Goal: Information Seeking & Learning: Check status

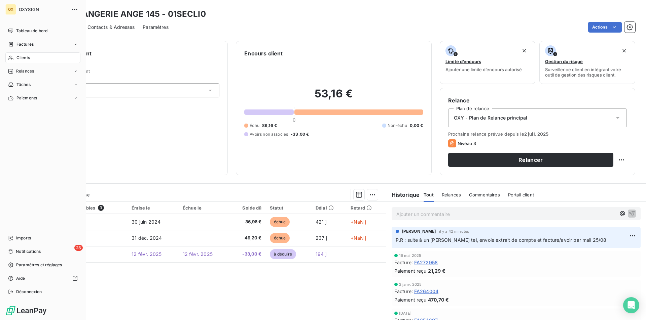
click at [12, 56] on icon at bounding box center [11, 57] width 6 height 5
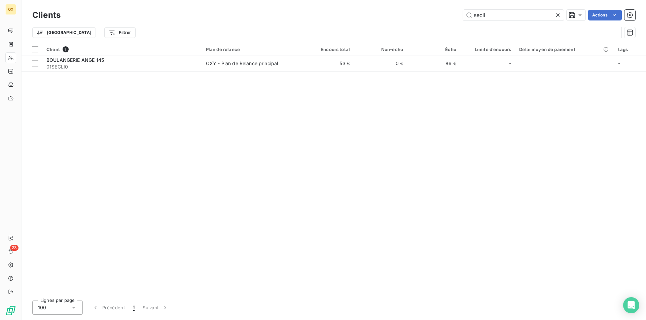
click at [557, 15] on icon at bounding box center [557, 15] width 7 height 7
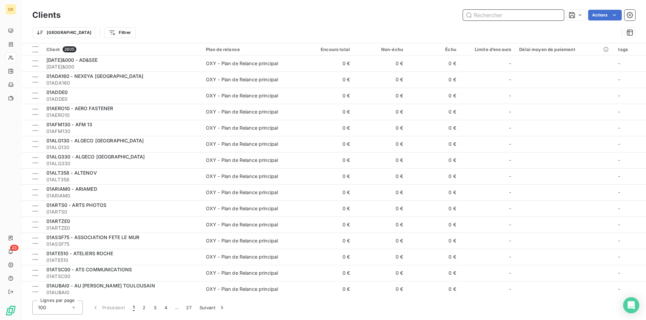
click at [555, 13] on input "text" at bounding box center [513, 15] width 101 height 11
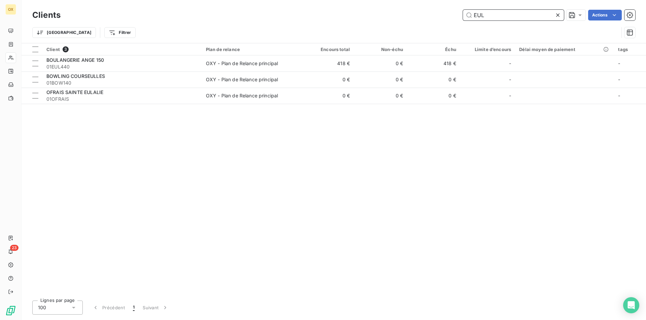
type input "EUL"
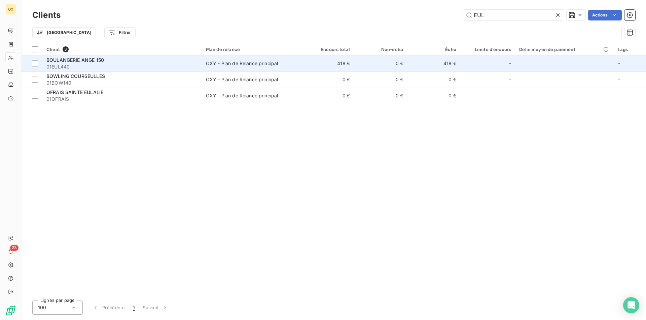
click at [156, 62] on div "BOULANGERIE ANGE 150" at bounding box center [121, 60] width 151 height 7
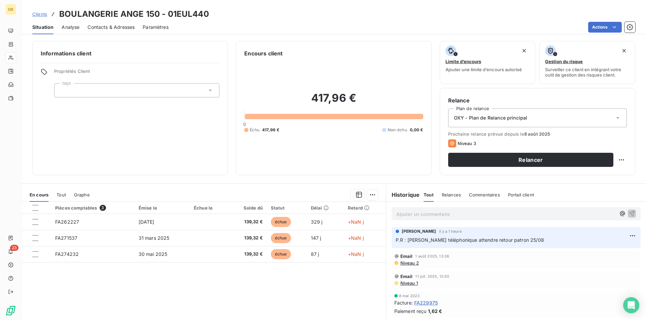
click at [450, 237] on span "P.R : appel téléphonique attendre retour patron 25/08" at bounding box center [469, 240] width 148 height 6
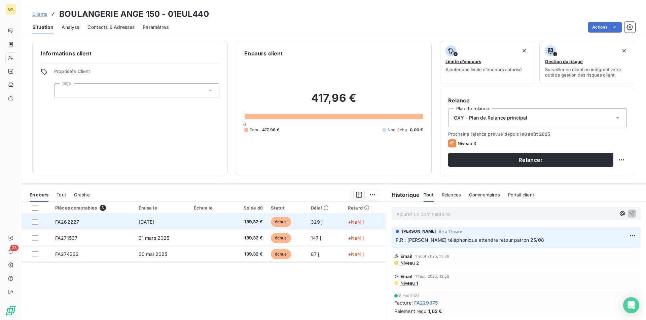
click at [250, 226] on td "139,32 €" at bounding box center [247, 222] width 39 height 16
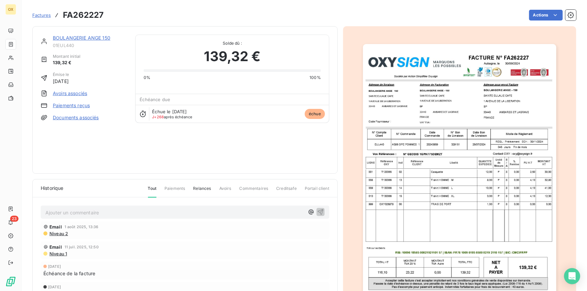
click at [487, 111] on img "button" at bounding box center [459, 181] width 193 height 274
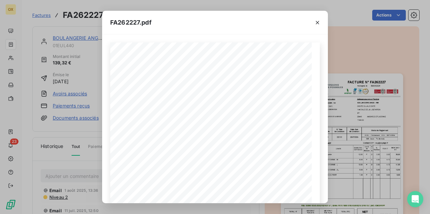
click at [50, 108] on div "FA262227.pdf FACTURE N° Aubagne, le 30/09/2024 FA262227 Société par Action Simp…" at bounding box center [215, 107] width 430 height 214
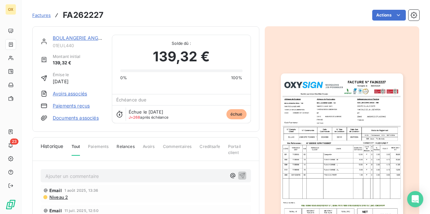
click at [318, 26] on button "button" at bounding box center [313, 27] width 10 height 10
click at [316, 24] on icon "button" at bounding box center [312, 27] width 6 height 6
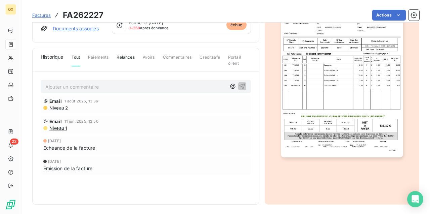
scroll to position [90, 0]
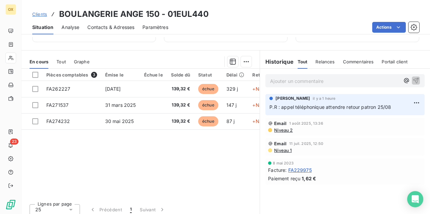
scroll to position [146, 0]
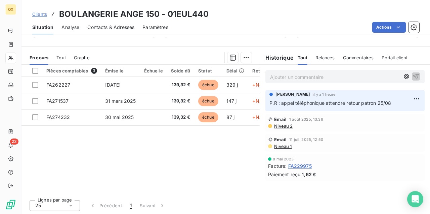
click at [290, 73] on p "Ajouter un commentaire ﻿" at bounding box center [335, 77] width 130 height 8
click at [414, 98] on html "OX 23 Clients BOULANGERIE ANGE 150 - 01EUL440 Situation Analyse Contacts & Adre…" at bounding box center [215, 107] width 430 height 214
click at [403, 115] on div "Editer" at bounding box center [398, 112] width 38 height 11
drag, startPoint x: 323, startPoint y: 102, endPoint x: 414, endPoint y: 104, distance: 91.2
click at [414, 104] on div "P.R : appel téléphonique attendre retour patron 25/08" at bounding box center [345, 103] width 151 height 8
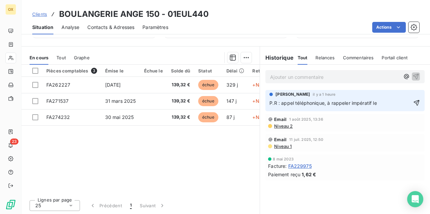
click at [387, 104] on p "P.R : appel téléphonique, à rappeler impératif le" at bounding box center [341, 103] width 142 height 8
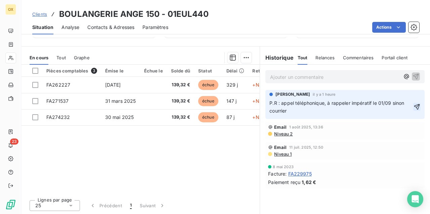
click at [414, 108] on icon "button" at bounding box center [417, 106] width 7 height 7
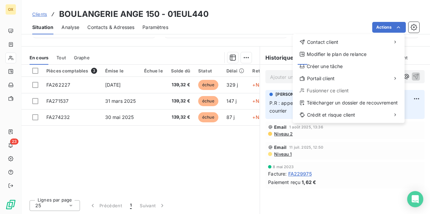
click at [197, 44] on html "OX 23 Clients BOULANGERIE ANGE 150 - 01EUL440 Situation Analyse Contacts & Adre…" at bounding box center [215, 107] width 430 height 214
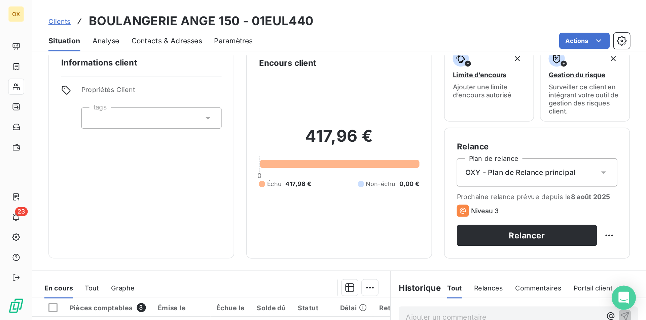
scroll to position [0, 0]
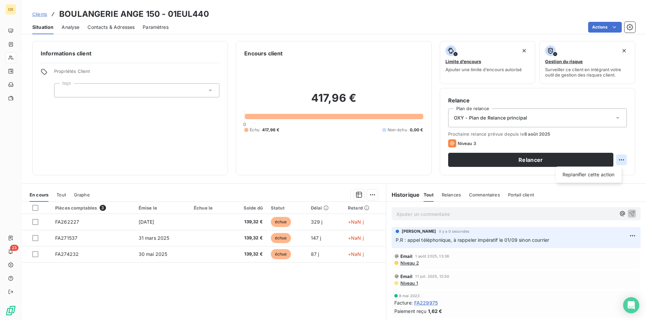
click at [430, 158] on html "OX 23 Clients BOULANGERIE ANGE 150 - 01EUL440 Situation Analyse Contacts & Adre…" at bounding box center [323, 160] width 646 height 320
click at [430, 173] on div "Replanifier cette action" at bounding box center [588, 174] width 60 height 11
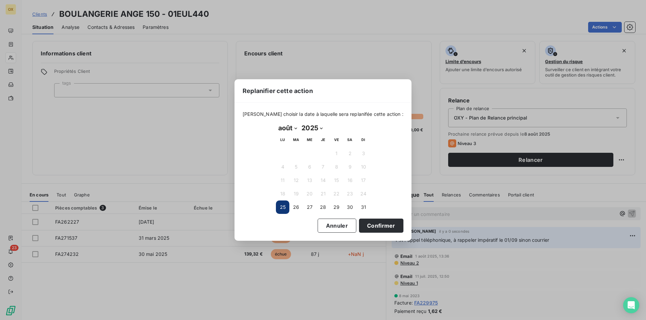
click at [286, 126] on select "janvier février mars avril mai juin juillet août septembre octobre novembre déc…" at bounding box center [287, 128] width 23 height 11
select select "8"
click at [276, 123] on select "janvier février mars avril mai juin juillet août septembre octobre novembre déc…" at bounding box center [287, 128] width 23 height 11
click at [283, 153] on button "1" at bounding box center [282, 153] width 13 height 13
click at [375, 213] on button "Confirmer" at bounding box center [381, 226] width 44 height 14
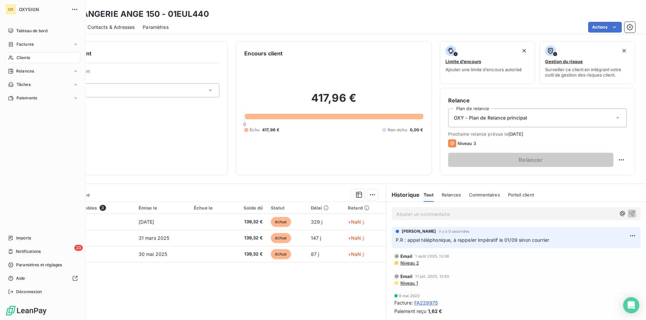
click at [23, 61] on div "Clients" at bounding box center [42, 57] width 75 height 11
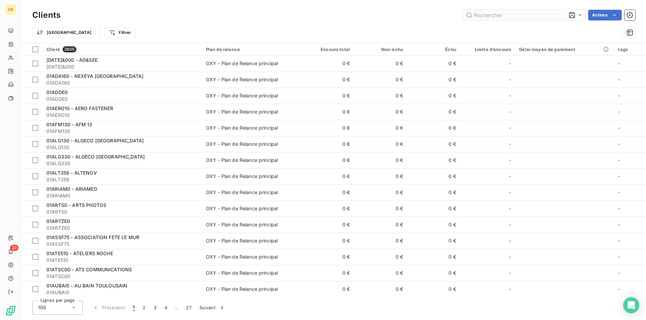
click at [430, 16] on input "text" at bounding box center [513, 15] width 101 height 11
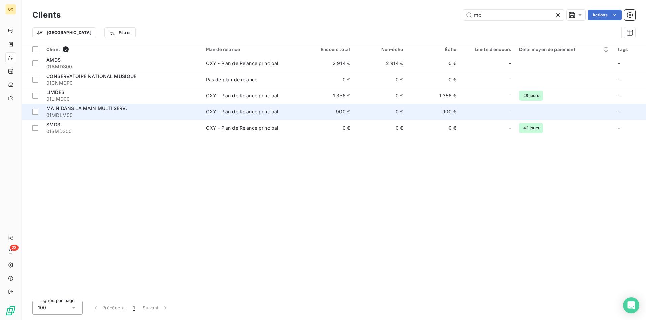
type input "md"
click at [283, 109] on span "OXY - Plan de Relance principal" at bounding box center [251, 112] width 91 height 7
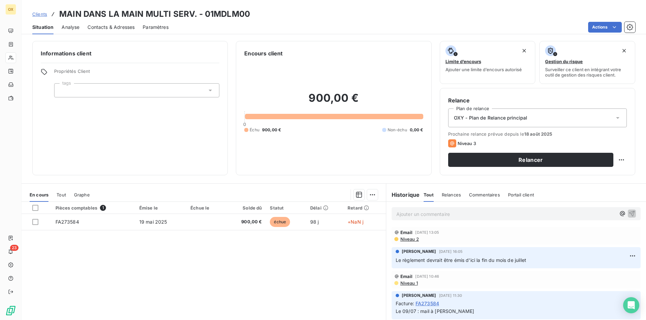
click at [82, 30] on div "Situation Analyse Contacts & Adresses Paramètres Actions" at bounding box center [334, 27] width 624 height 14
click at [94, 29] on span "Contacts & Adresses" at bounding box center [110, 27] width 47 height 7
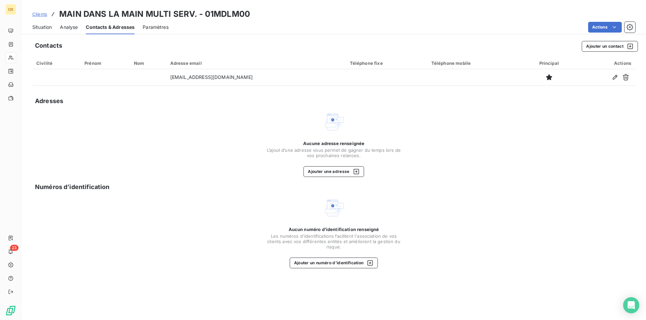
click at [71, 28] on span "Analyse" at bounding box center [69, 27] width 18 height 7
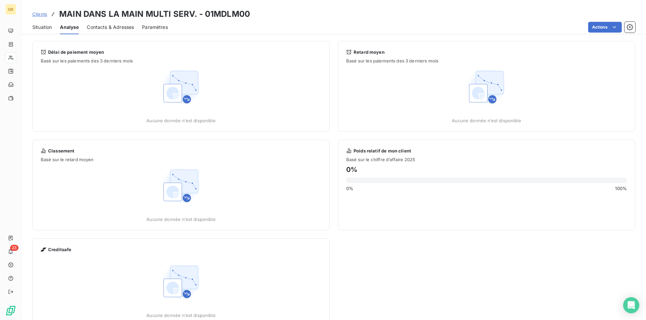
click at [43, 29] on span "Situation" at bounding box center [42, 27] width 20 height 7
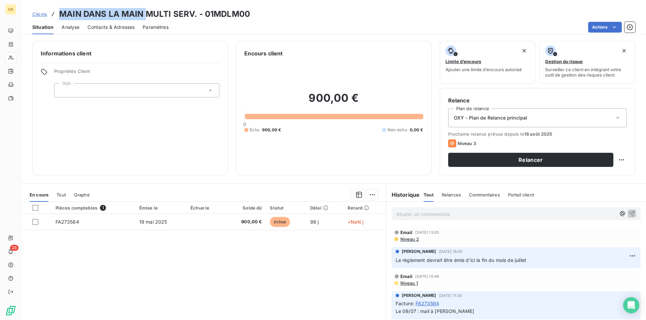
drag, startPoint x: 59, startPoint y: 14, endPoint x: 146, endPoint y: 17, distance: 86.8
click at [146, 17] on h3 "MAIN DANS LA MAIN MULTI SERV. - 01MDLM00" at bounding box center [154, 14] width 191 height 12
copy h3 "MAIN DANS LA MAIN"
click at [130, 30] on span "Contacts & Adresses" at bounding box center [110, 27] width 47 height 7
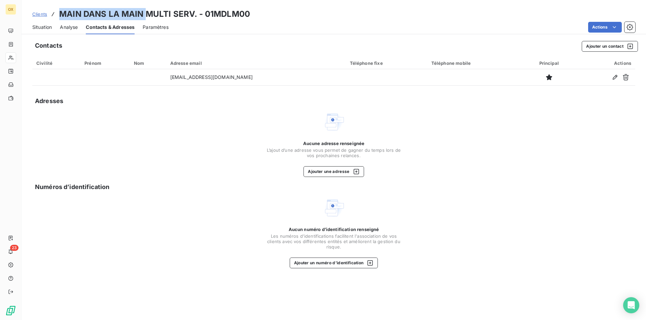
click at [52, 27] on span "Situation" at bounding box center [42, 27] width 20 height 7
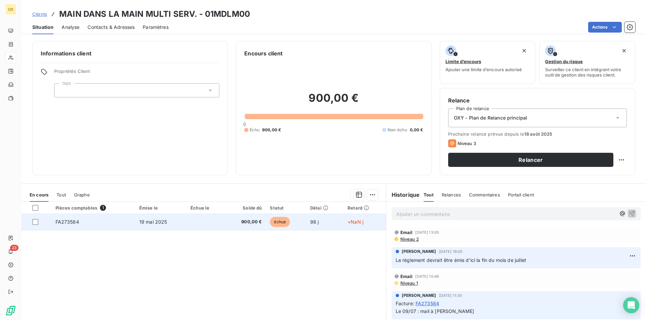
click at [137, 213] on td "19 mai 2025" at bounding box center [160, 222] width 51 height 16
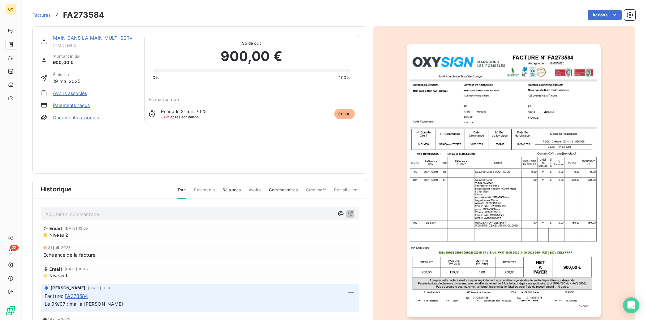
click at [430, 123] on img "button" at bounding box center [503, 181] width 193 height 274
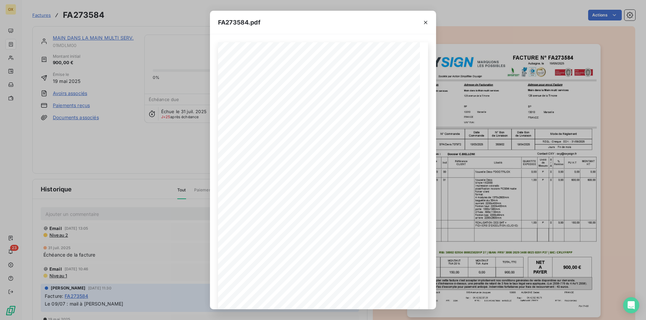
click at [165, 155] on div "FA273584.pdf FACTURE N° Aubagne, [GEOGRAPHIC_DATA] [DATE] FA273584 Société par …" at bounding box center [323, 160] width 646 height 320
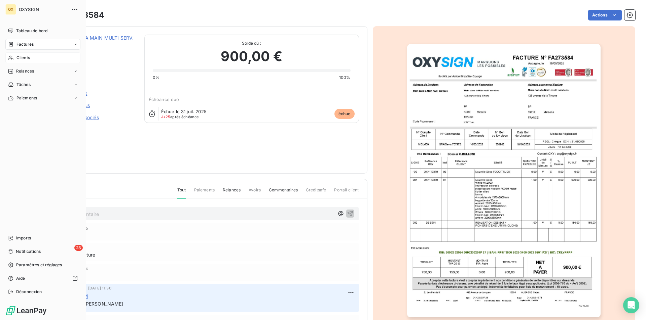
click at [52, 56] on div "Clients" at bounding box center [42, 57] width 75 height 11
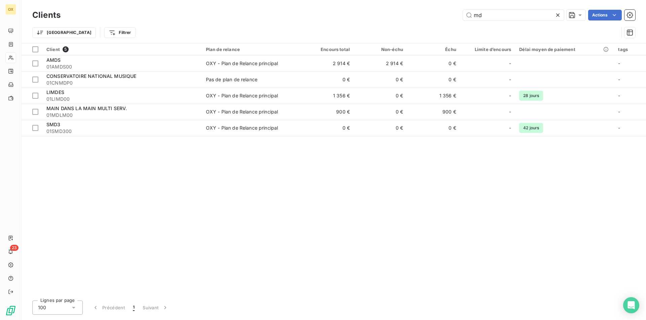
click at [430, 17] on icon at bounding box center [557, 15] width 7 height 7
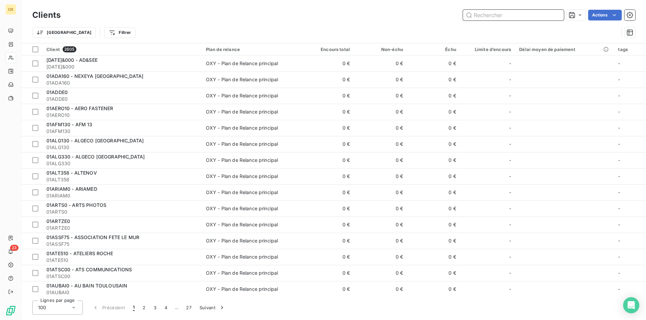
click at [430, 16] on input "text" at bounding box center [513, 15] width 101 height 11
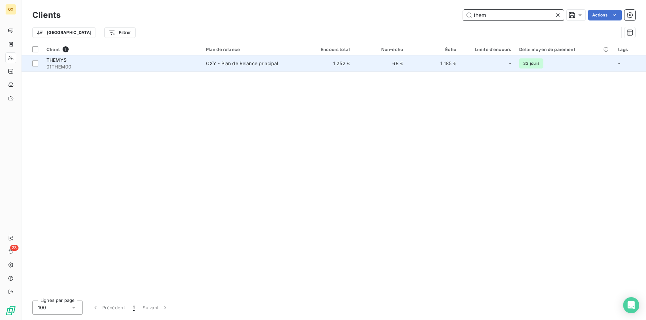
type input "them"
click at [430, 68] on td "1 185 €" at bounding box center [433, 63] width 53 height 16
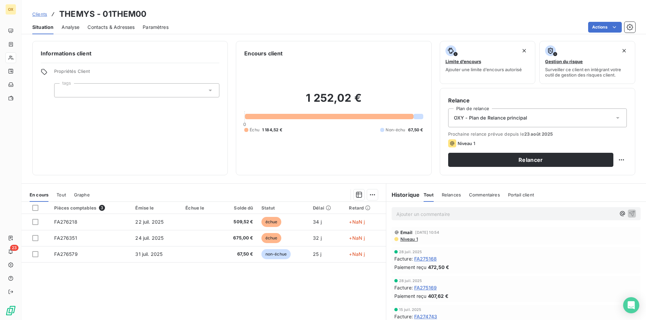
click at [121, 25] on span "Contacts & Adresses" at bounding box center [110, 27] width 47 height 7
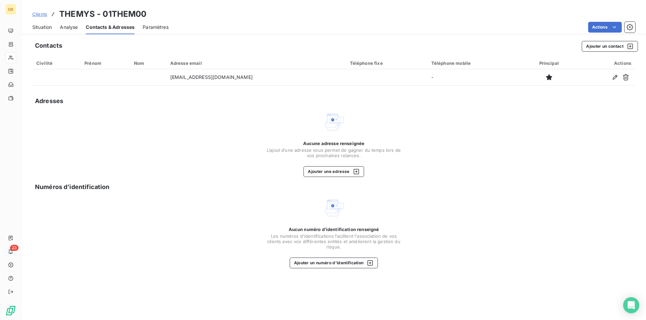
click at [45, 28] on span "Situation" at bounding box center [42, 27] width 20 height 7
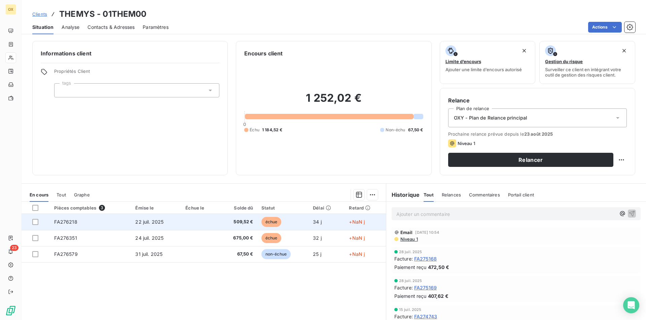
click at [245, 213] on td "509,52 €" at bounding box center [238, 222] width 39 height 16
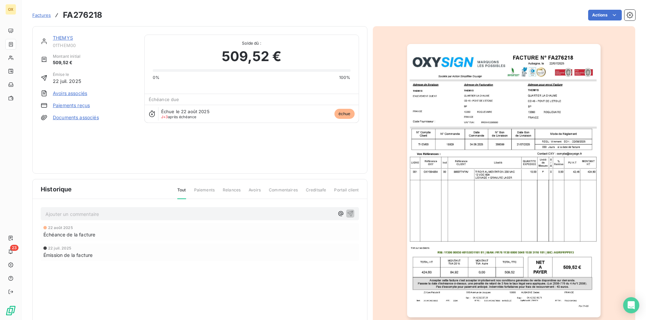
click at [430, 95] on img "button" at bounding box center [503, 181] width 193 height 274
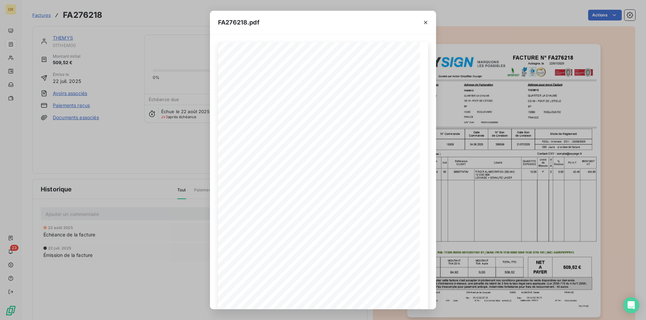
click at [150, 204] on div "FA276218.pdf FACTURE N° Aubagne, [GEOGRAPHIC_DATA] [DATE] FA276218 Société par …" at bounding box center [323, 160] width 646 height 320
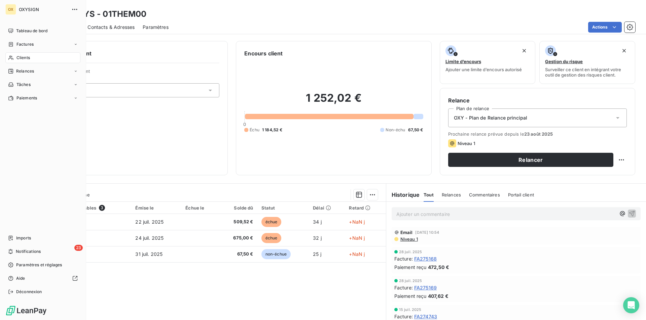
click at [16, 60] on span "Clients" at bounding box center [22, 58] width 13 height 6
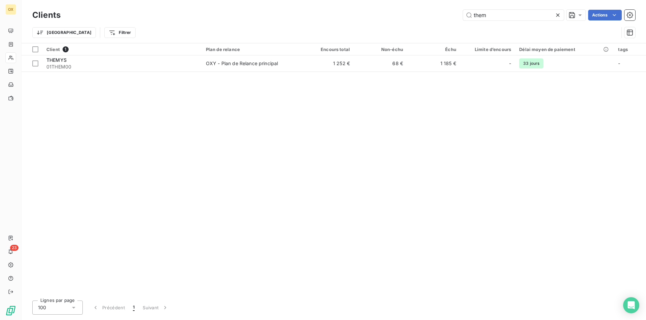
click at [430, 16] on icon at bounding box center [557, 15] width 7 height 7
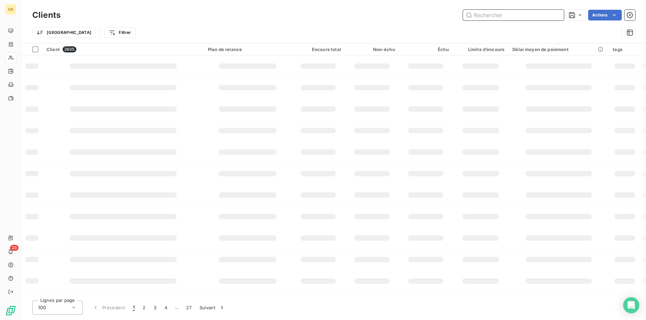
click at [430, 15] on input "text" at bounding box center [513, 15] width 101 height 11
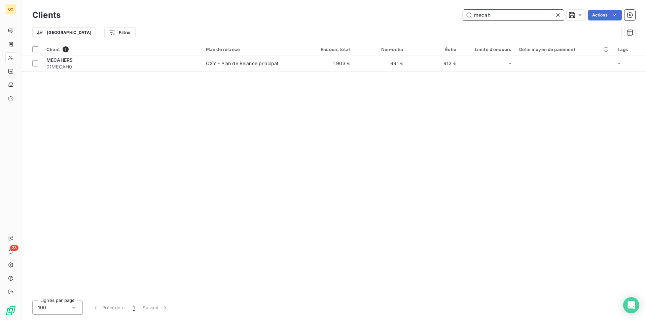
type input "mecah"
click at [360, 74] on div "Client 1 Plan de relance Encours total Non-échu Échu Limite d’encours Délai moy…" at bounding box center [334, 169] width 624 height 252
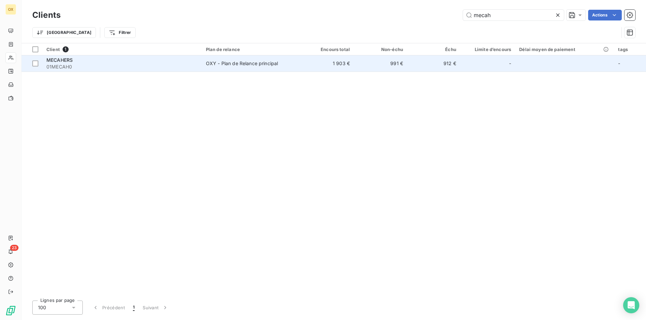
click at [359, 69] on td "991 €" at bounding box center [380, 63] width 53 height 16
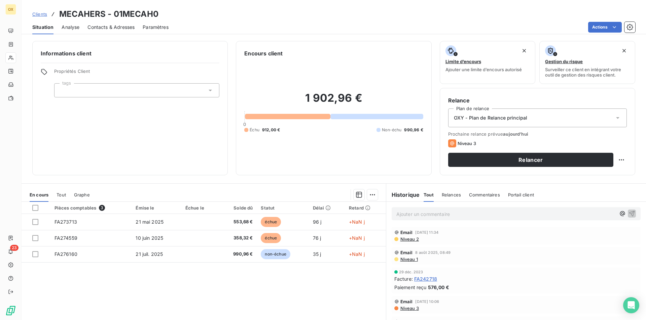
click at [118, 26] on span "Contacts & Adresses" at bounding box center [110, 27] width 47 height 7
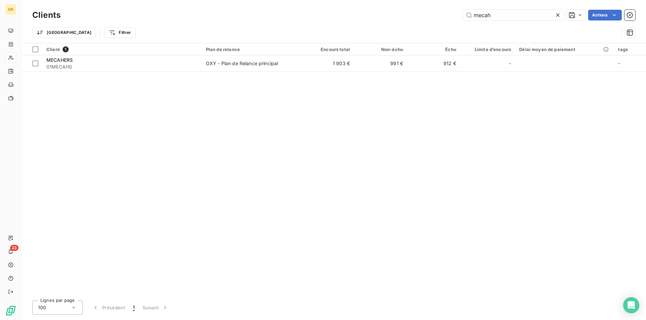
click at [430, 17] on icon at bounding box center [557, 15] width 7 height 7
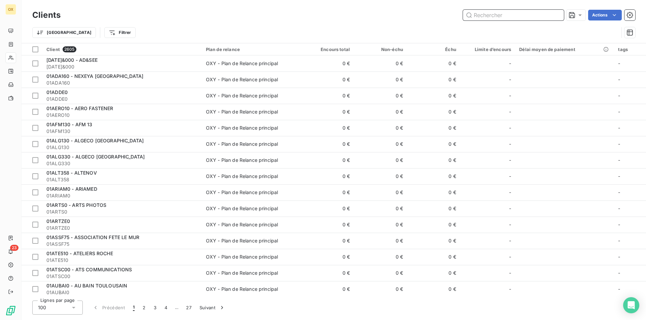
click at [430, 20] on input "text" at bounding box center [513, 15] width 101 height 11
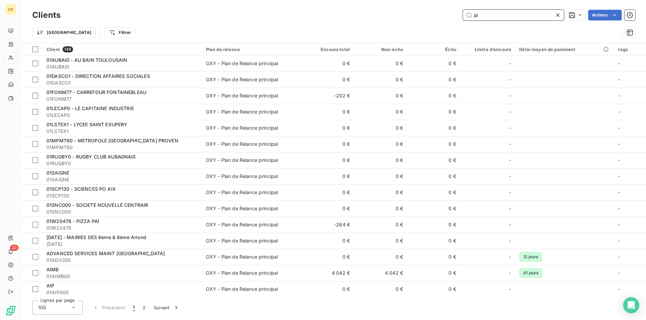
drag, startPoint x: 521, startPoint y: 20, endPoint x: 475, endPoint y: 19, distance: 45.4
click at [430, 19] on input "ai" at bounding box center [513, 15] width 101 height 11
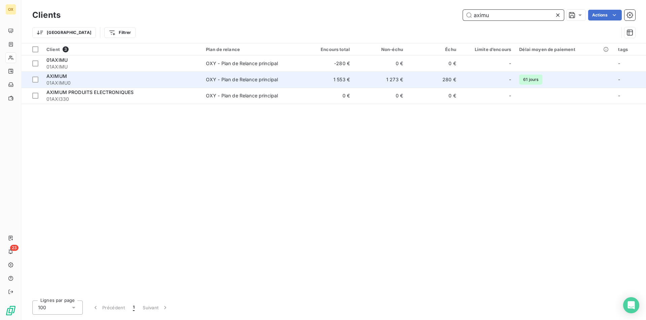
type input "aximu"
click at [285, 82] on span "OXY - Plan de Relance principal" at bounding box center [251, 79] width 91 height 7
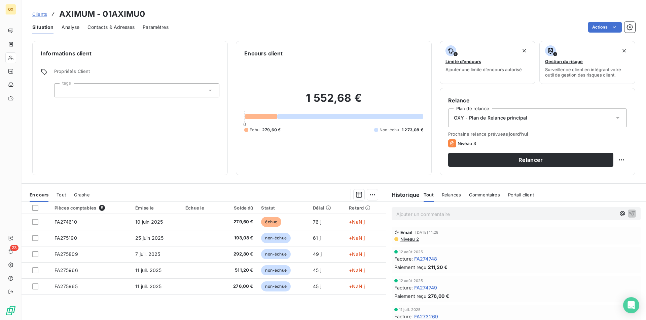
click at [76, 24] on span "Analyse" at bounding box center [71, 27] width 18 height 7
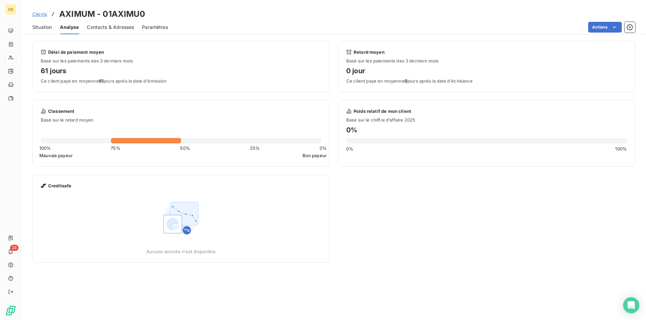
click at [112, 28] on span "Contacts & Adresses" at bounding box center [110, 27] width 47 height 7
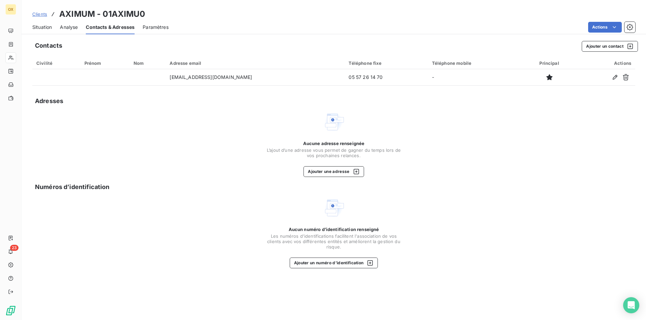
click at [38, 30] on span "Situation" at bounding box center [42, 27] width 20 height 7
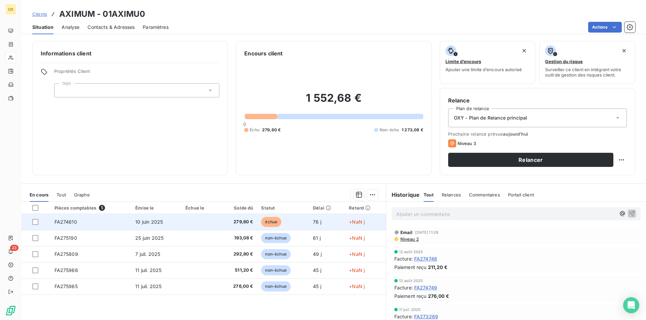
click at [168, 213] on td "10 juin 2025" at bounding box center [156, 222] width 50 height 16
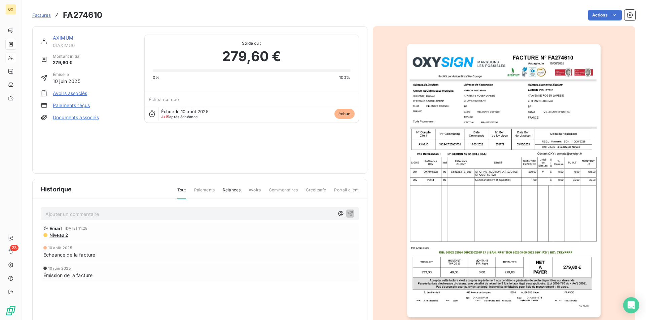
click at [430, 165] on img "button" at bounding box center [503, 181] width 193 height 274
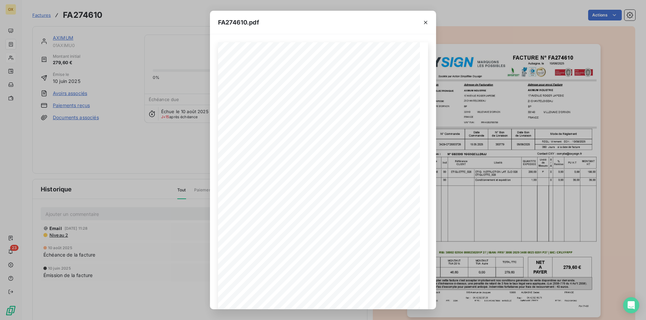
click at [430, 202] on div "FA274610.pdf FACTURE N° Aubagne, le [DATE] FA274610 Société par Action Simplifi…" at bounding box center [323, 160] width 646 height 320
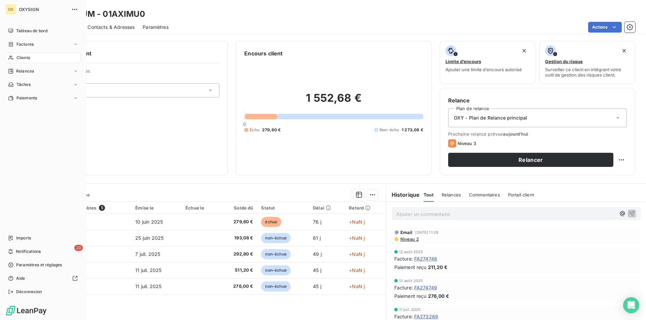
click at [24, 60] on span "Clients" at bounding box center [22, 58] width 13 height 6
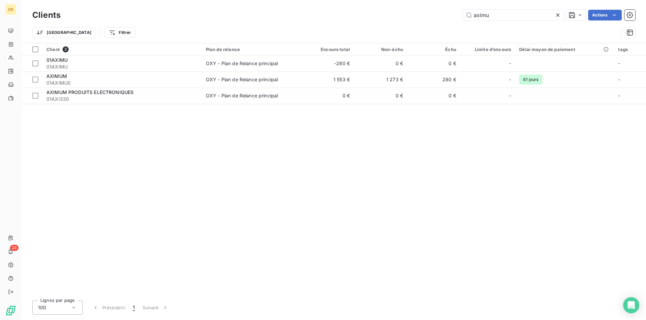
click at [430, 12] on icon at bounding box center [557, 15] width 7 height 7
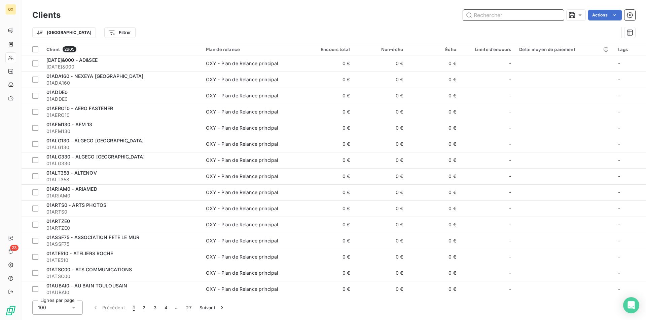
click at [430, 13] on input "text" at bounding box center [513, 15] width 101 height 11
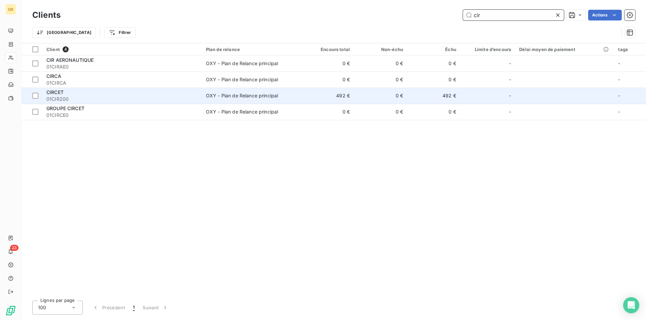
type input "cir"
click at [152, 101] on span "01CIR200" at bounding box center [121, 99] width 151 height 7
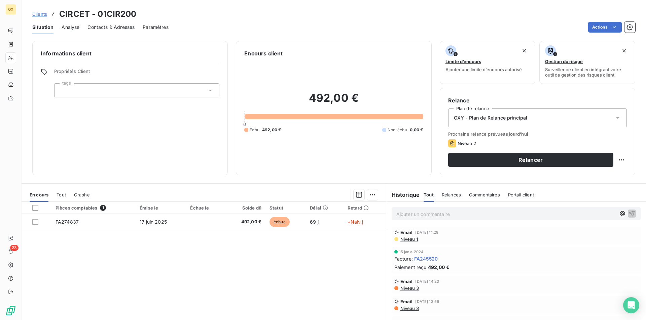
drag, startPoint x: 67, startPoint y: 22, endPoint x: 67, endPoint y: 26, distance: 3.7
click at [67, 23] on div "Analyse" at bounding box center [71, 27] width 18 height 14
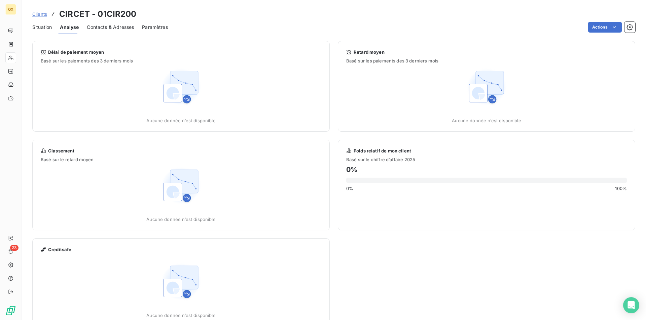
click at [100, 28] on span "Contacts & Adresses" at bounding box center [110, 27] width 47 height 7
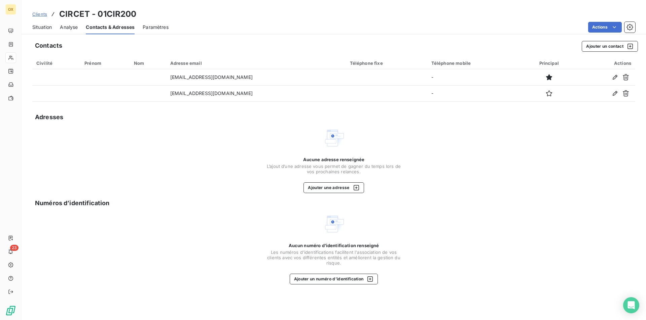
click at [46, 29] on span "Situation" at bounding box center [42, 27] width 20 height 7
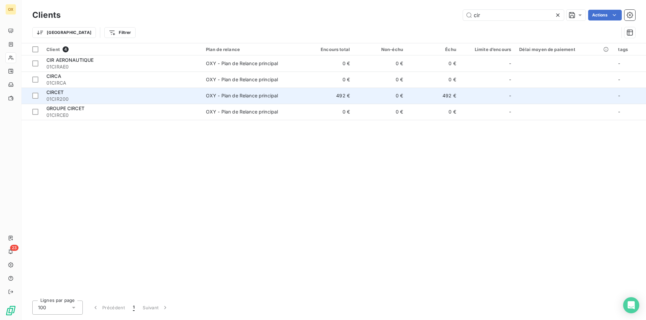
click at [161, 103] on td "CIRCET 01CIR200" at bounding box center [121, 96] width 159 height 16
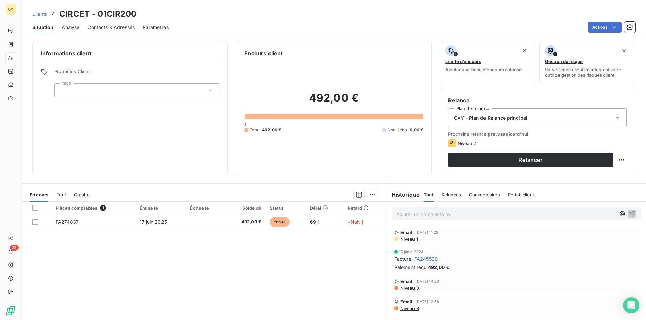
click at [73, 28] on span "Analyse" at bounding box center [71, 27] width 18 height 7
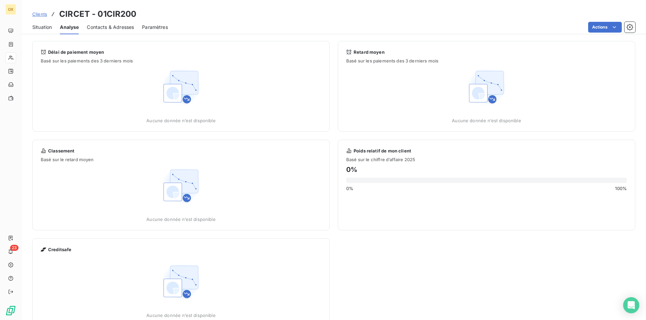
click at [94, 21] on div "Contacts & Adresses" at bounding box center [110, 27] width 47 height 14
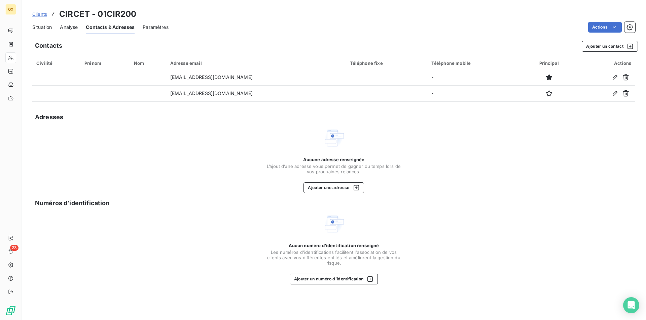
click at [37, 33] on div "Situation" at bounding box center [42, 27] width 20 height 14
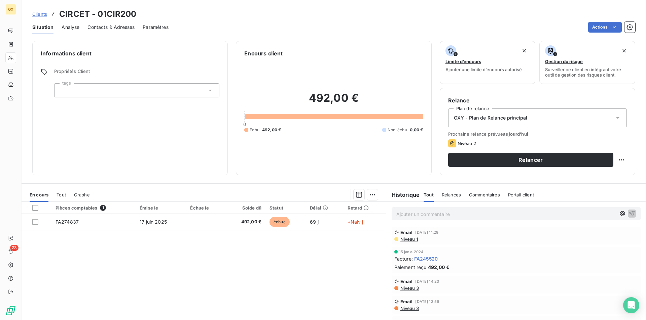
click at [430, 210] on p "Ajouter un commentaire ﻿" at bounding box center [505, 214] width 219 height 8
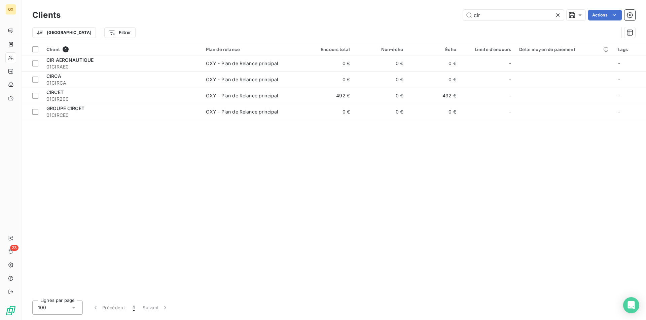
click at [430, 14] on div at bounding box center [558, 15] width 9 height 11
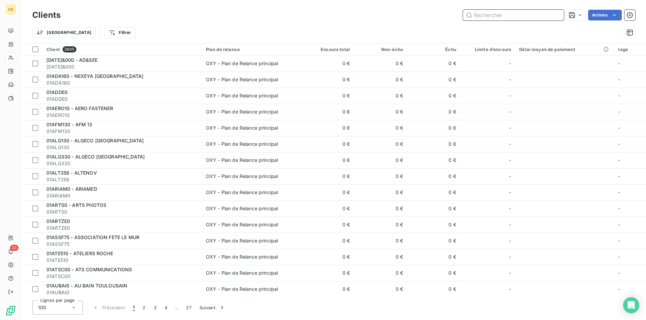
click at [430, 17] on input "text" at bounding box center [513, 15] width 101 height 11
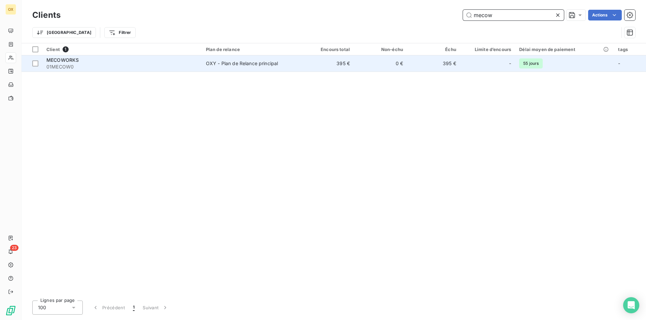
type input "mecow"
click at [221, 66] on div "OXY - Plan de Relance principal" at bounding box center [242, 63] width 72 height 7
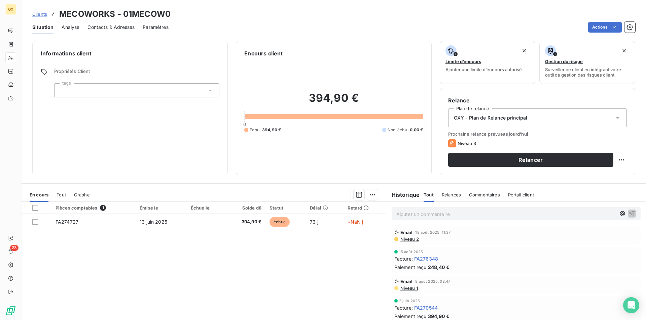
click at [74, 31] on div "Analyse" at bounding box center [71, 27] width 18 height 14
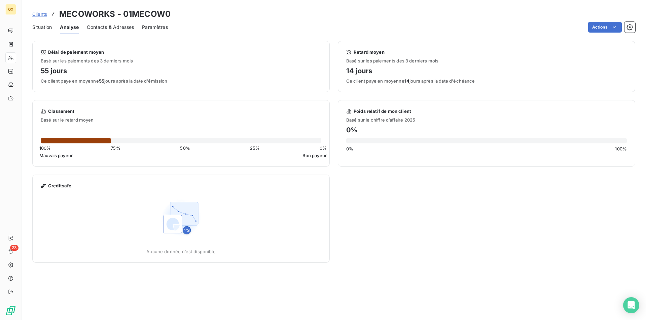
click at [111, 28] on span "Contacts & Adresses" at bounding box center [110, 27] width 47 height 7
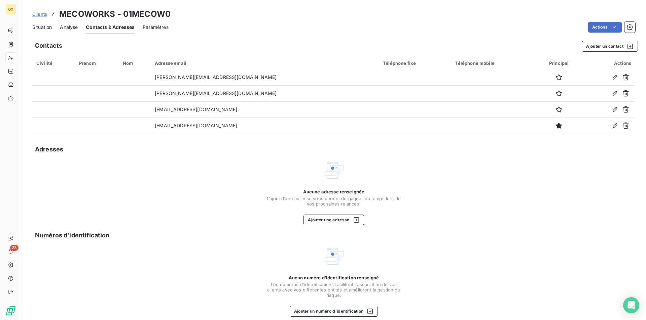
drag, startPoint x: 40, startPoint y: 29, endPoint x: 43, endPoint y: 29, distance: 3.4
click at [40, 29] on span "Situation" at bounding box center [42, 27] width 20 height 7
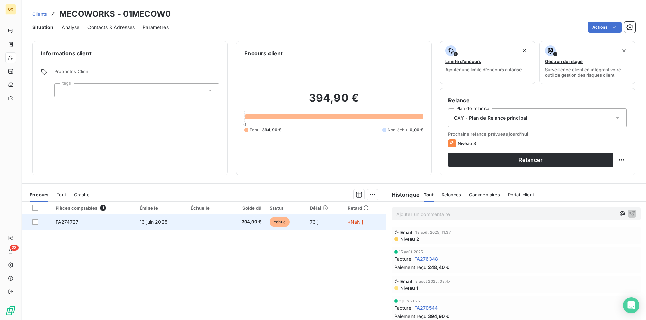
click at [257, 213] on span "394,90 €" at bounding box center [245, 222] width 32 height 7
click at [236, 213] on td "394,90 €" at bounding box center [245, 222] width 40 height 16
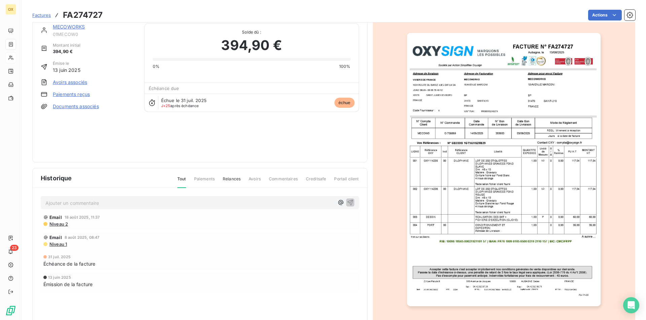
scroll to position [26, 0]
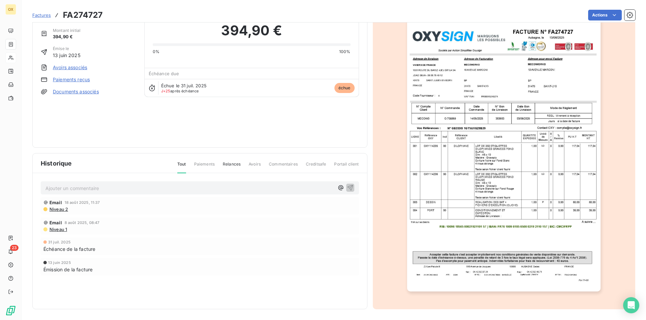
click at [430, 197] on img "button" at bounding box center [503, 155] width 193 height 274
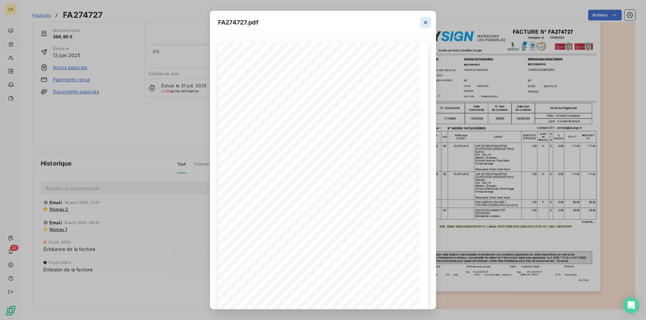
click at [425, 26] on button "button" at bounding box center [425, 22] width 11 height 11
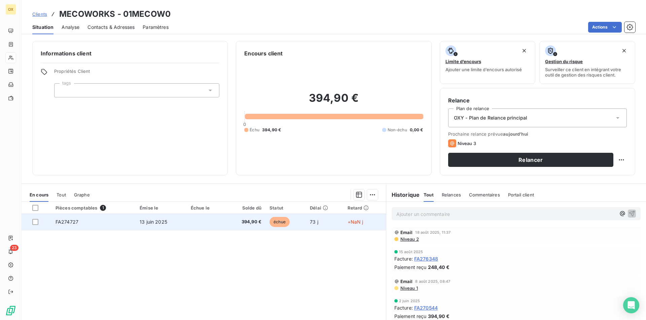
click at [196, 213] on td at bounding box center [206, 222] width 39 height 16
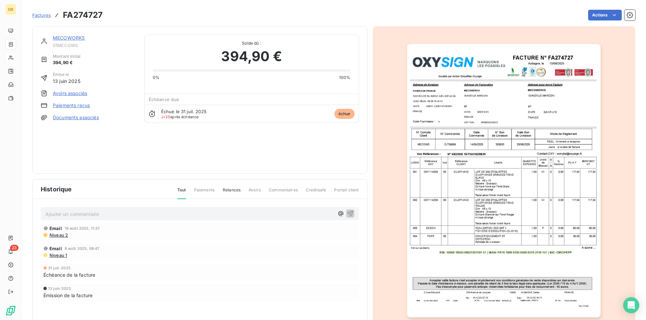
click at [430, 204] on img "button" at bounding box center [503, 181] width 193 height 274
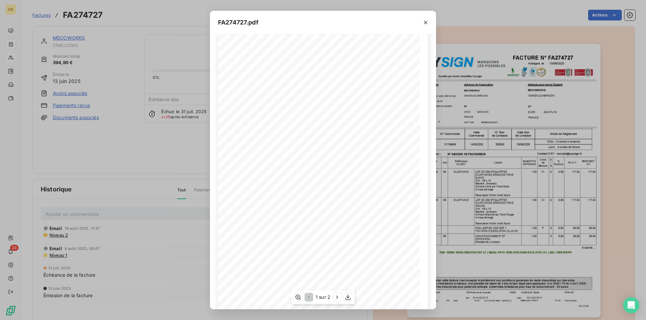
scroll to position [26, 0]
click at [338, 213] on icon "button" at bounding box center [337, 297] width 7 height 7
click at [430, 180] on div "FA274727.pdf FACTURE N° Adresse de livraison Aubagne, le VIVIERS DE FRANCE [DAT…" at bounding box center [323, 160] width 646 height 320
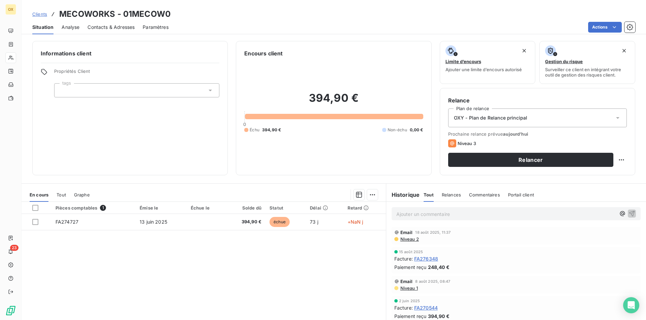
click at [99, 29] on span "Contacts & Adresses" at bounding box center [110, 27] width 47 height 7
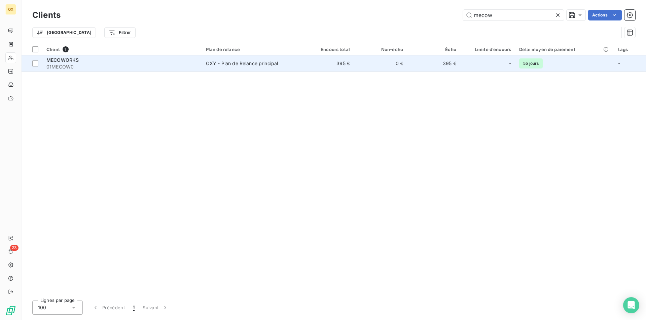
click at [73, 61] on span "MECOWORKS" at bounding box center [62, 60] width 32 height 6
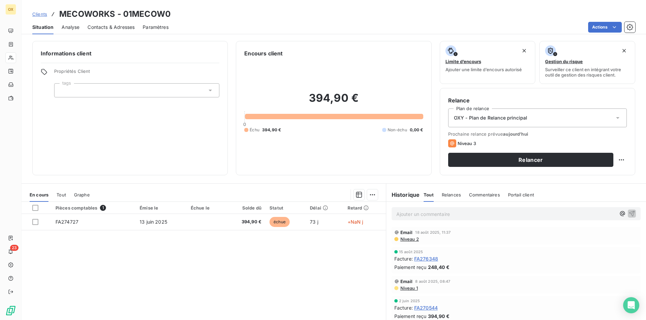
click at [430, 213] on div "Ajouter un commentaire ﻿" at bounding box center [516, 214] width 260 height 24
click at [430, 213] on p "Ajouter un commentaire ﻿" at bounding box center [505, 214] width 219 height 8
click at [396, 213] on span "P.R: appel tel, renvoie facture par mail et retour du comptable chargé fourniss…" at bounding box center [497, 214] width 202 height 6
click at [430, 213] on button "button" at bounding box center [631, 213] width 8 height 8
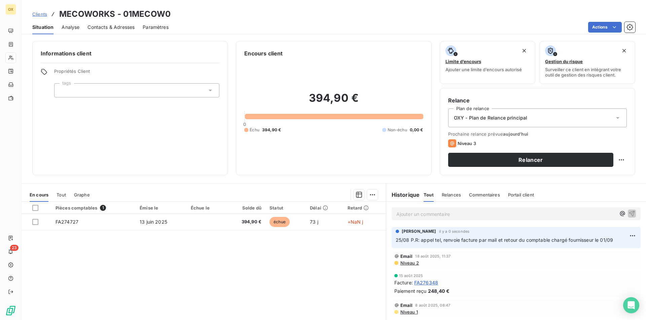
click at [116, 25] on span "Contacts & Adresses" at bounding box center [110, 27] width 47 height 7
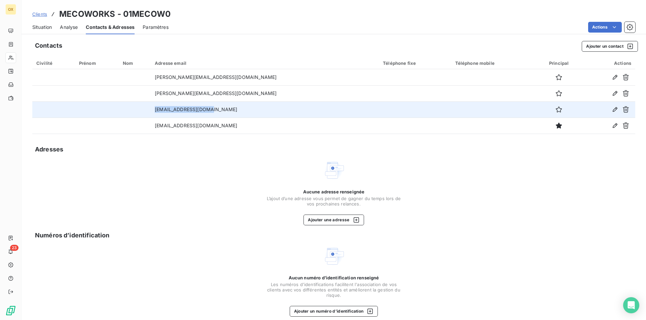
drag, startPoint x: 227, startPoint y: 108, endPoint x: 134, endPoint y: 109, distance: 93.1
click at [134, 109] on tr "[EMAIL_ADDRESS][DOMAIN_NAME]" at bounding box center [333, 110] width 603 height 16
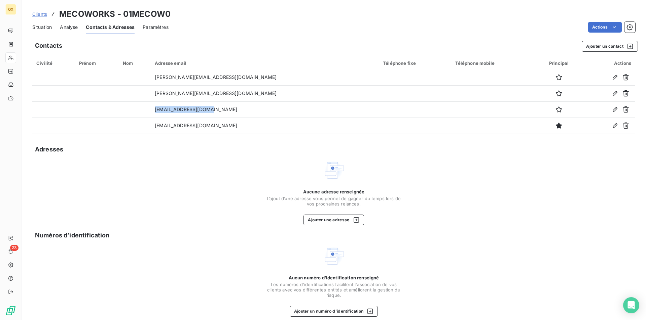
copy tr "[EMAIL_ADDRESS][DOMAIN_NAME]"
click at [35, 28] on span "Situation" at bounding box center [42, 27] width 20 height 7
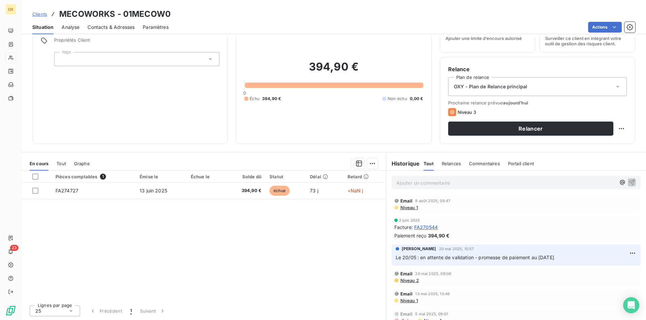
scroll to position [168, 0]
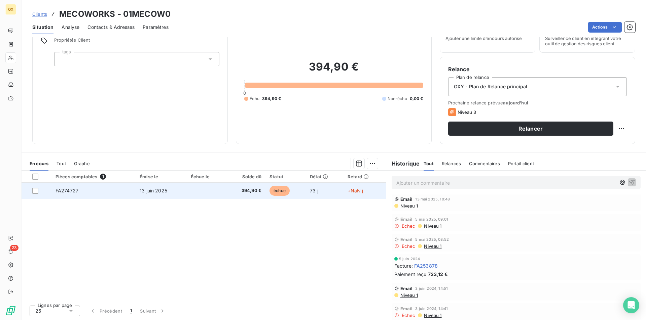
click at [328, 195] on td "73 j" at bounding box center [324, 191] width 37 height 16
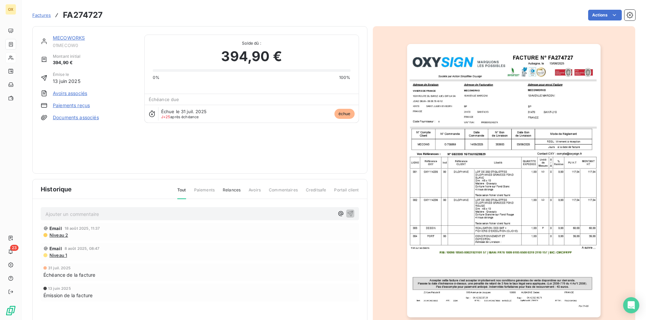
click at [430, 165] on img "button" at bounding box center [503, 181] width 193 height 274
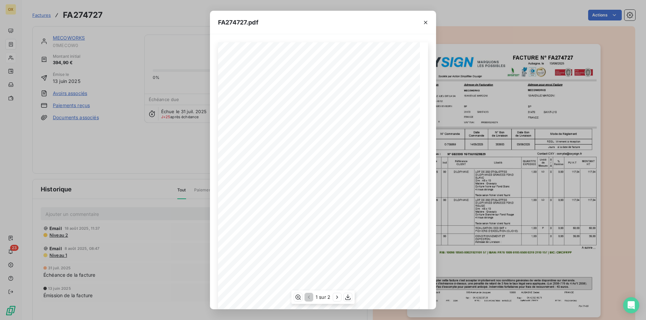
scroll to position [26, 0]
click at [347, 213] on icon "button" at bounding box center [347, 298] width 5 height 6
click at [430, 110] on div "FA274727.pdf FACTURE N° Aubagne, [GEOGRAPHIC_DATA] [DATE] FA274727 Société par …" at bounding box center [323, 160] width 646 height 320
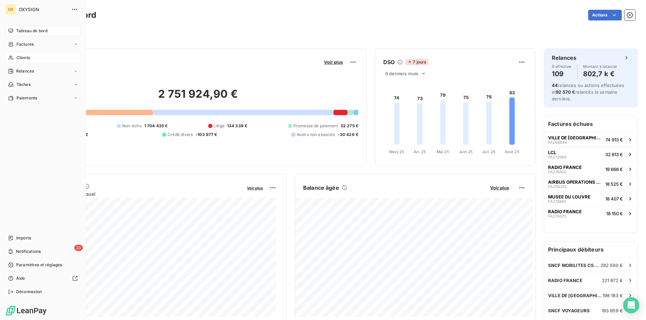
click at [29, 59] on span "Clients" at bounding box center [22, 58] width 13 height 6
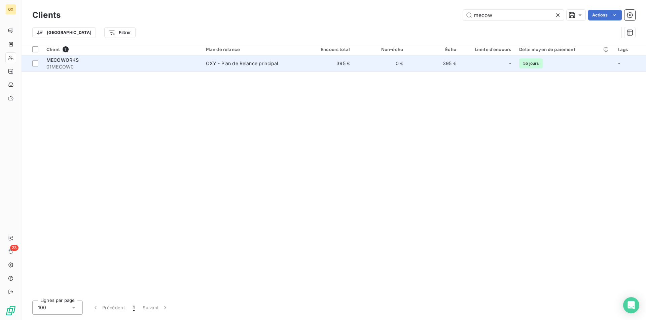
type input "mecow"
click at [366, 69] on td "0 €" at bounding box center [380, 63] width 53 height 16
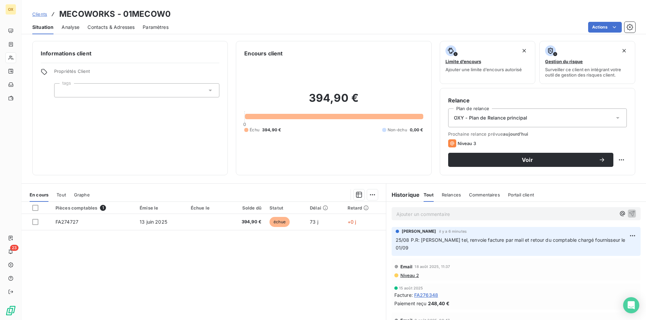
click at [98, 27] on span "Contacts & Adresses" at bounding box center [110, 27] width 47 height 7
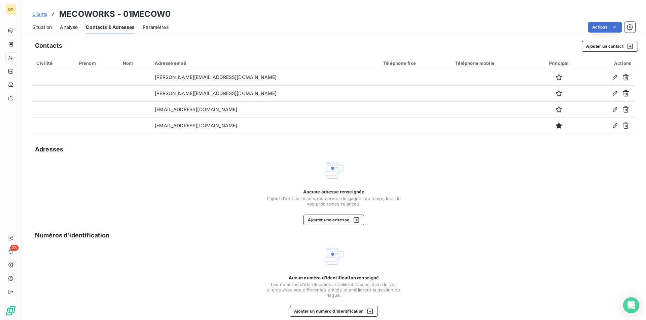
click at [42, 26] on span "Situation" at bounding box center [42, 27] width 20 height 7
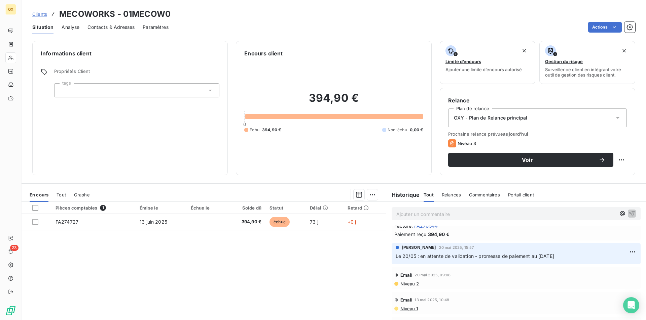
scroll to position [135, 0]
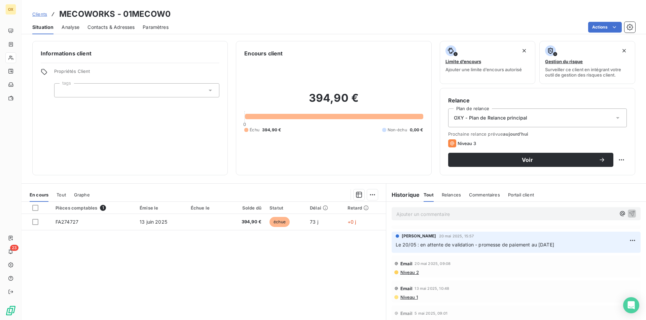
click at [406, 261] on span "Email" at bounding box center [406, 263] width 12 height 5
click at [406, 268] on div "Email 20 mai 2025, 09:08 Niveau 2" at bounding box center [515, 267] width 249 height 22
click at [409, 270] on span "Niveau 2" at bounding box center [408, 272] width 19 height 5
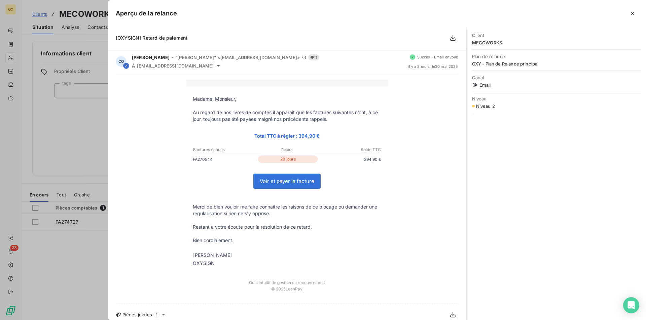
click at [47, 250] on div at bounding box center [323, 160] width 646 height 320
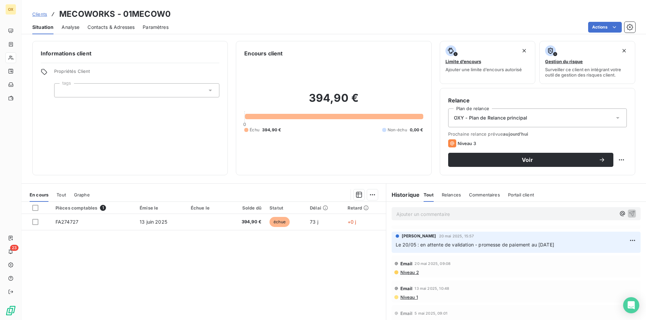
click at [115, 26] on span "Contacts & Adresses" at bounding box center [110, 27] width 47 height 7
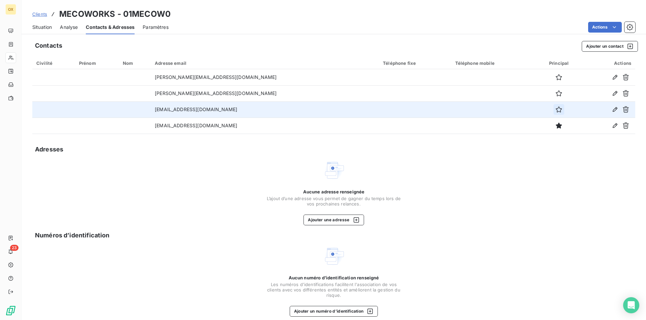
click at [555, 111] on icon "button" at bounding box center [558, 109] width 7 height 7
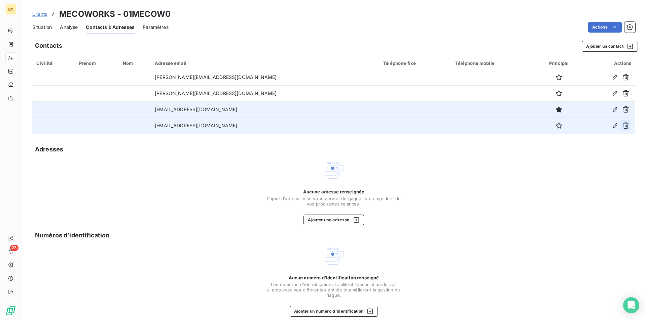
click at [622, 128] on icon "button" at bounding box center [625, 126] width 6 height 6
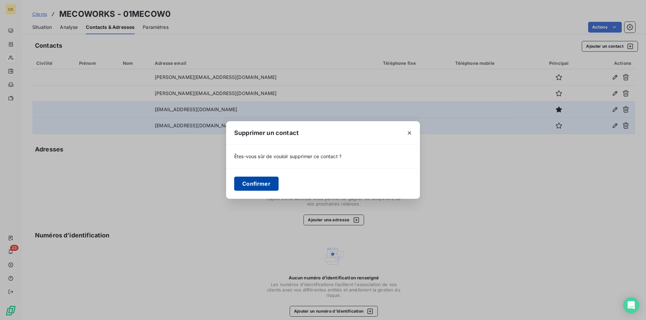
click at [253, 179] on button "Confirmer" at bounding box center [256, 184] width 44 height 14
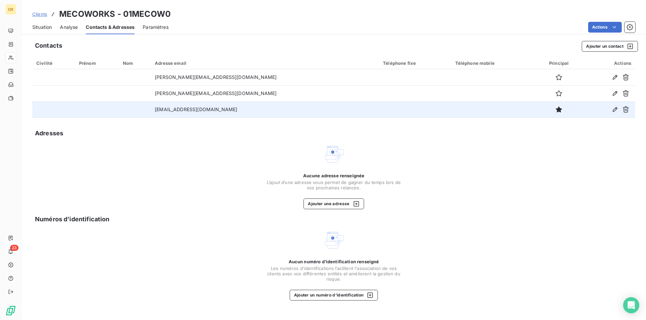
click at [49, 31] on div "Situation" at bounding box center [42, 27] width 20 height 14
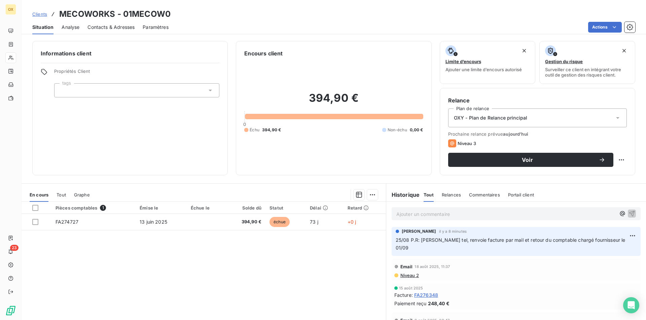
click at [409, 273] on span "Niveau 2" at bounding box center [408, 275] width 19 height 5
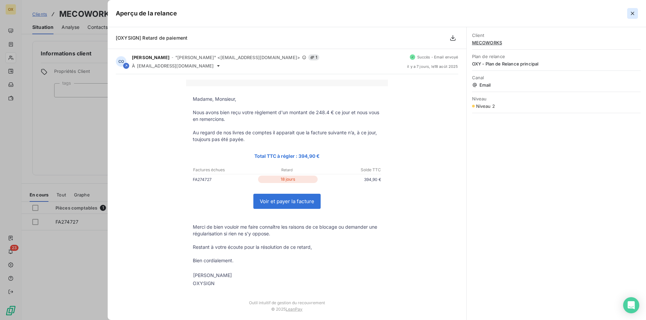
click at [632, 14] on icon "button" at bounding box center [631, 13] width 3 height 3
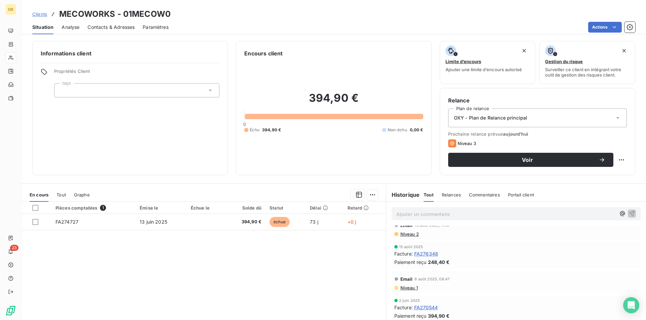
scroll to position [67, 0]
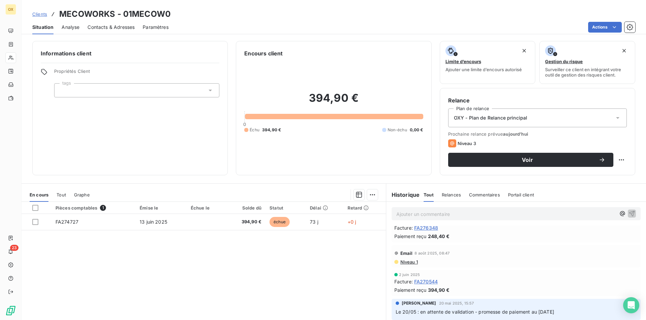
click at [408, 260] on span "Niveau 1" at bounding box center [408, 262] width 18 height 5
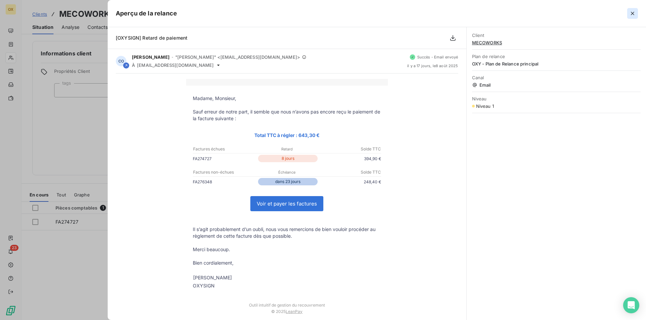
click at [631, 16] on icon "button" at bounding box center [632, 13] width 7 height 7
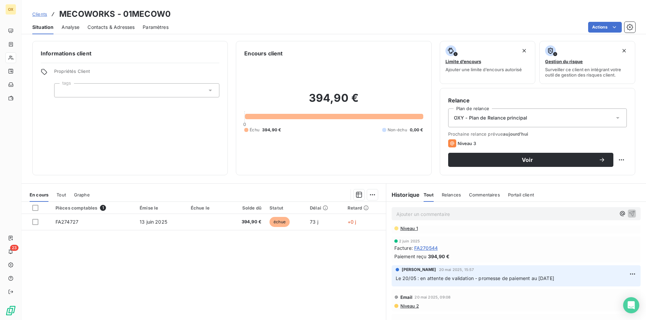
scroll to position [135, 0]
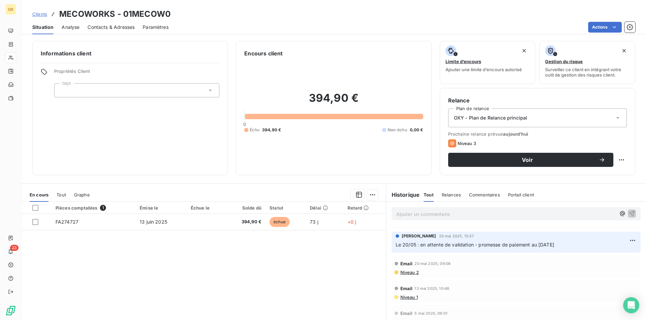
click at [406, 270] on span "Niveau 2" at bounding box center [408, 272] width 19 height 5
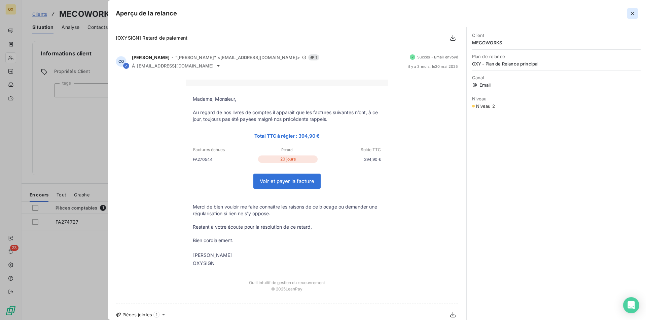
click at [633, 12] on icon "button" at bounding box center [632, 13] width 7 height 7
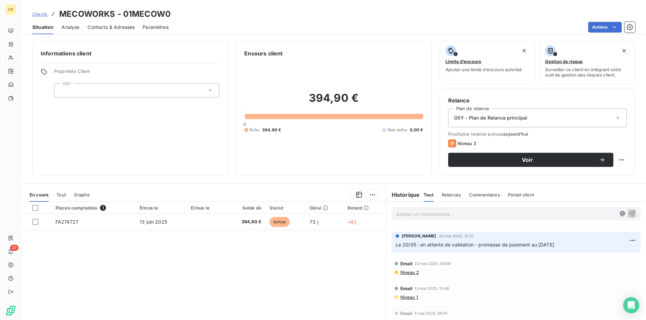
click at [406, 295] on span "Niveau 1" at bounding box center [408, 297] width 18 height 5
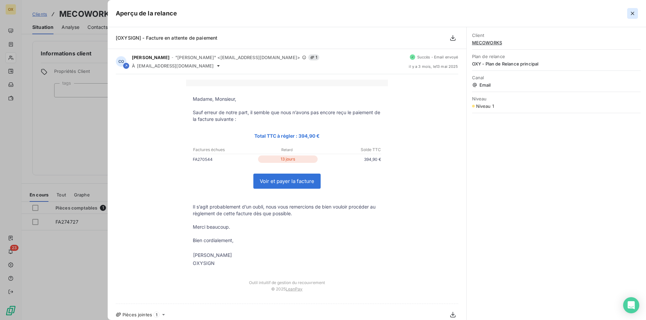
click at [634, 12] on icon "button" at bounding box center [632, 13] width 7 height 7
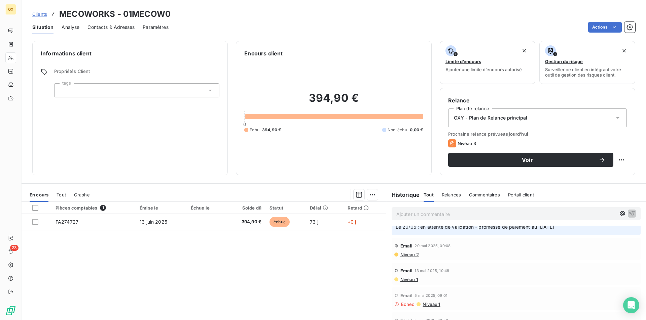
scroll to position [168, 0]
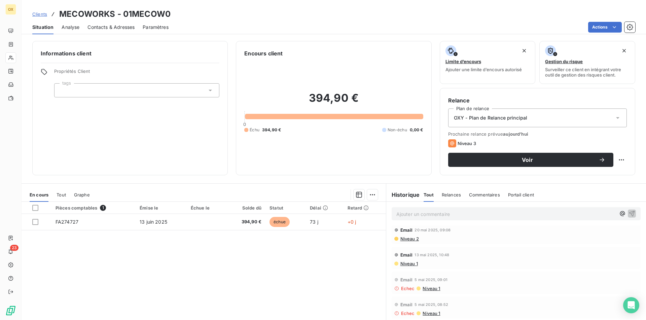
click at [425, 286] on span "Niveau 1" at bounding box center [431, 288] width 18 height 5
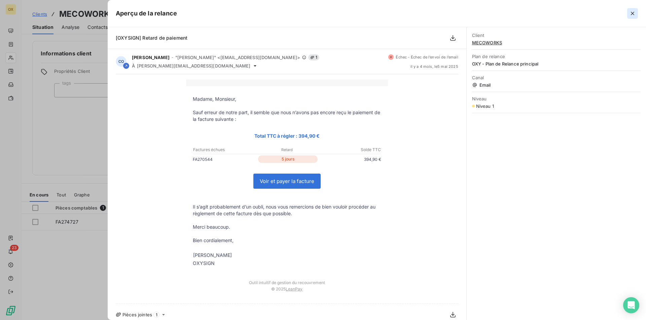
click at [634, 13] on icon "button" at bounding box center [632, 13] width 7 height 7
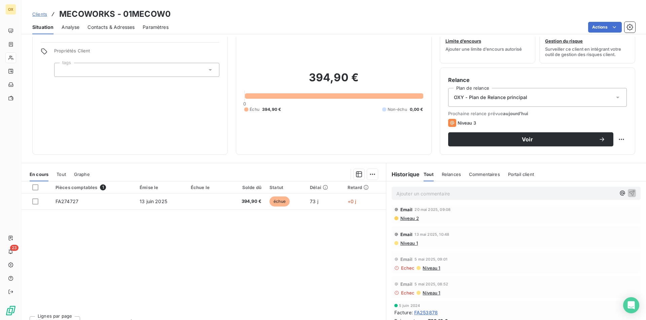
scroll to position [31, 0]
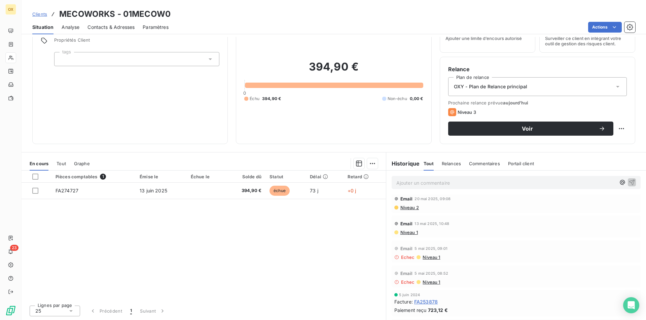
click at [425, 280] on span "Niveau 1" at bounding box center [431, 282] width 18 height 5
